Goal: Information Seeking & Learning: Learn about a topic

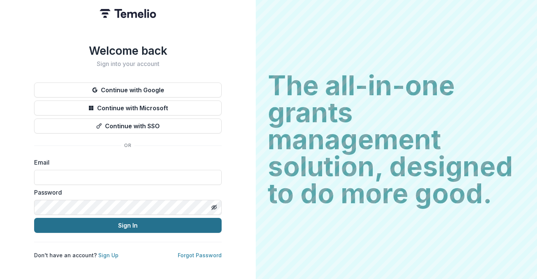
type input "**********"
click at [94, 222] on button "Sign In" at bounding box center [127, 225] width 187 height 15
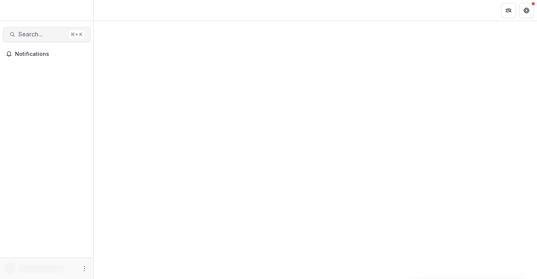
click at [43, 34] on span "Search..." at bounding box center [42, 34] width 48 height 7
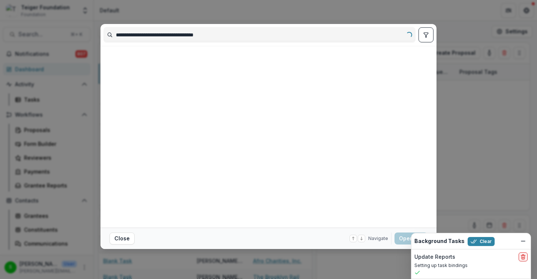
drag, startPoint x: 247, startPoint y: 33, endPoint x: 287, endPoint y: 33, distance: 39.7
click at [287, 33] on input "**********" at bounding box center [259, 35] width 311 height 12
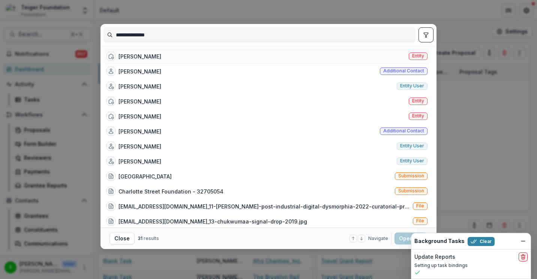
type input "**********"
click at [263, 52] on div "[PERSON_NAME] Entity" at bounding box center [266, 56] width 327 height 15
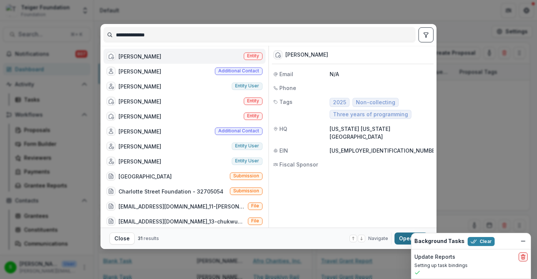
click at [399, 238] on button "Open with enter key" at bounding box center [410, 238] width 33 height 12
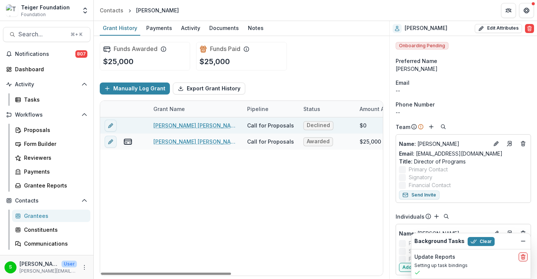
click at [172, 124] on link "[PERSON_NAME] [PERSON_NAME]" at bounding box center [195, 125] width 85 height 8
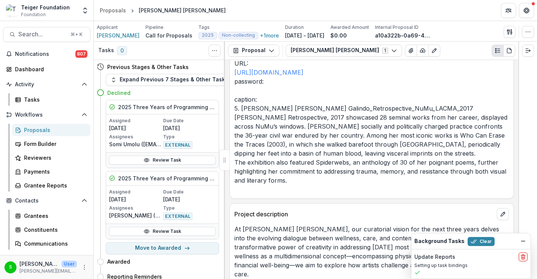
scroll to position [1642, 0]
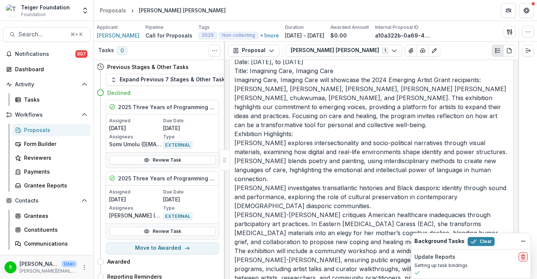
scroll to position [2248, 0]
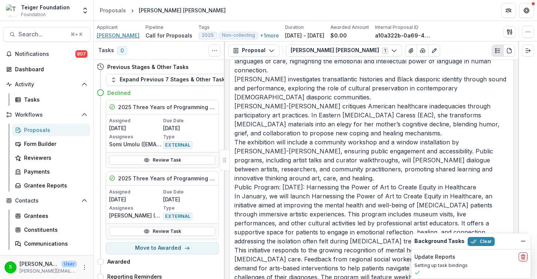
drag, startPoint x: 139, startPoint y: 35, endPoint x: 97, endPoint y: 34, distance: 41.6
click at [97, 34] on div "Applicant [PERSON_NAME] Pipeline Call for Proposals Tags 2025 Non-collecting + …" at bounding box center [264, 31] width 334 height 15
copy span "[PERSON_NAME]"
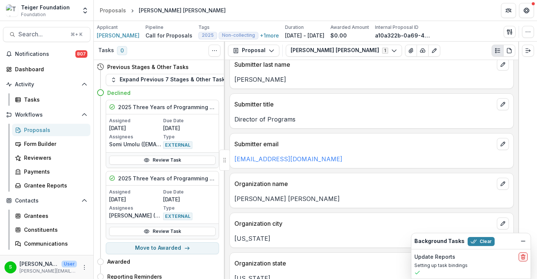
scroll to position [281, 0]
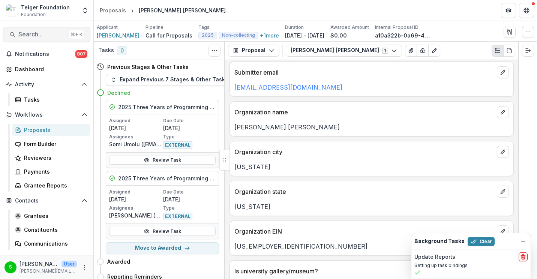
click at [53, 31] on span "Search..." at bounding box center [42, 34] width 48 height 7
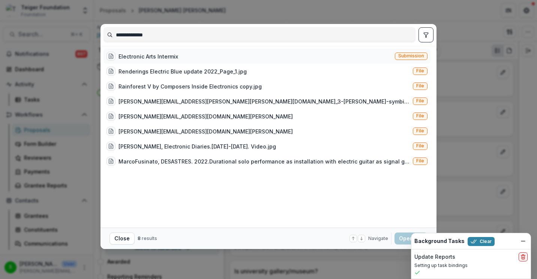
type input "**********"
click at [148, 53] on div "Electronic Arts Intermix" at bounding box center [148, 56] width 60 height 8
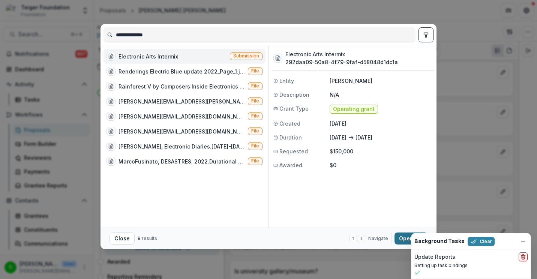
click at [402, 236] on button "Open with enter key" at bounding box center [410, 238] width 33 height 12
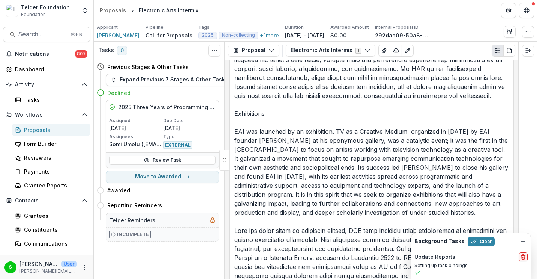
scroll to position [2215, 0]
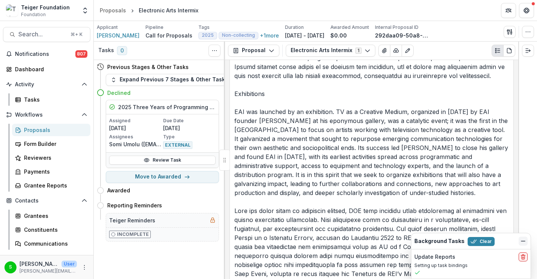
click at [522, 244] on icon "Dismiss" at bounding box center [523, 241] width 6 height 6
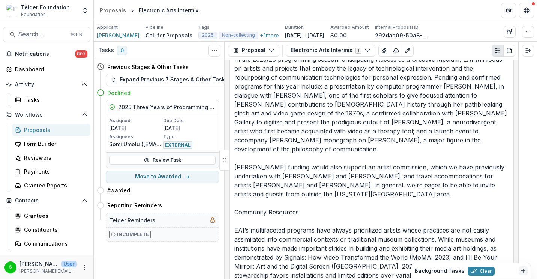
scroll to position [2391, 0]
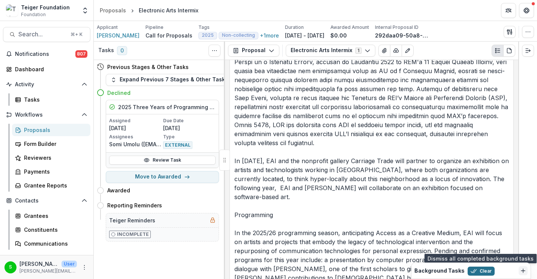
click at [474, 273] on button "Clear" at bounding box center [480, 270] width 27 height 9
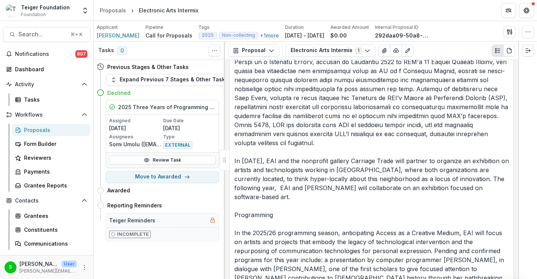
click at [448, 218] on p "I’ve worked at Electronic Arts Intermix (EAI) since [DATE], starting out as the…" at bounding box center [371, 201] width 274 height 989
